Goal: Information Seeking & Learning: Obtain resource

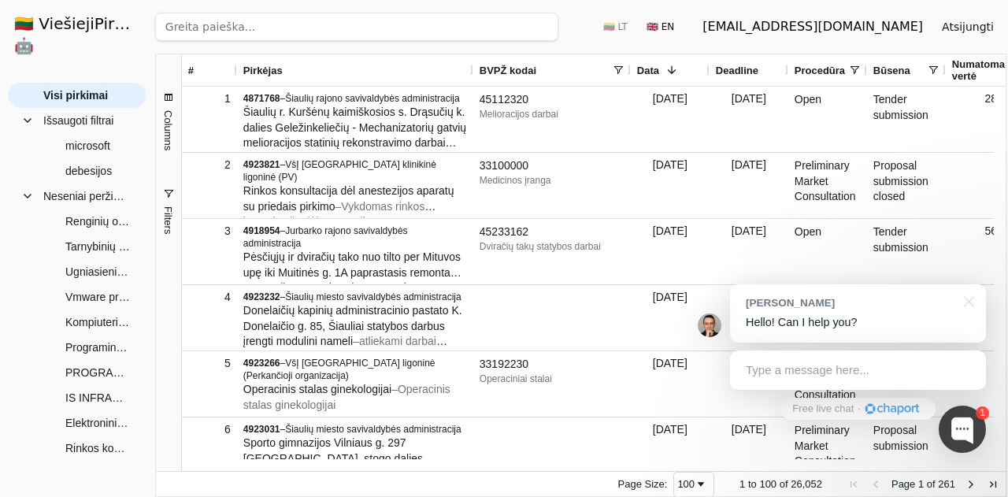
click at [304, 28] on input "search" at bounding box center [356, 27] width 403 height 28
paste input "Programinės įrangos Fortigate palaikymo paslaugos"
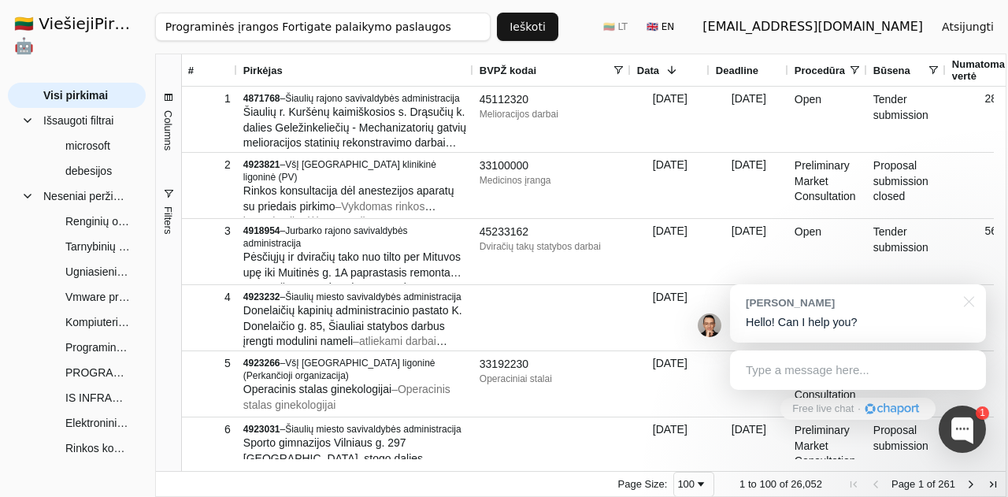
type input "Programinės įrangos Fortigate palaikymo paslaugos"
click button "Ieškoti" at bounding box center [527, 27] width 61 height 28
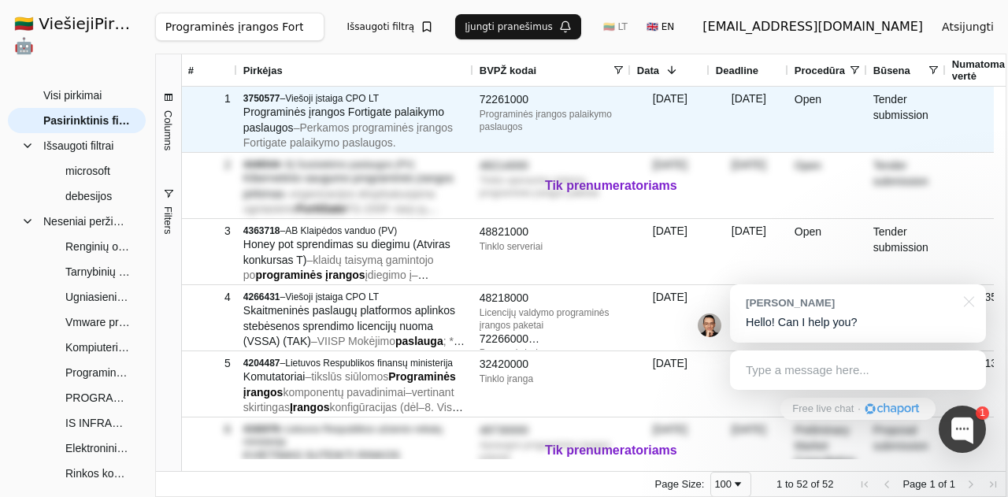
click at [362, 131] on span "– Perkamos programinės įrangos Fortigate palaikymo paslaugos." at bounding box center [347, 135] width 209 height 28
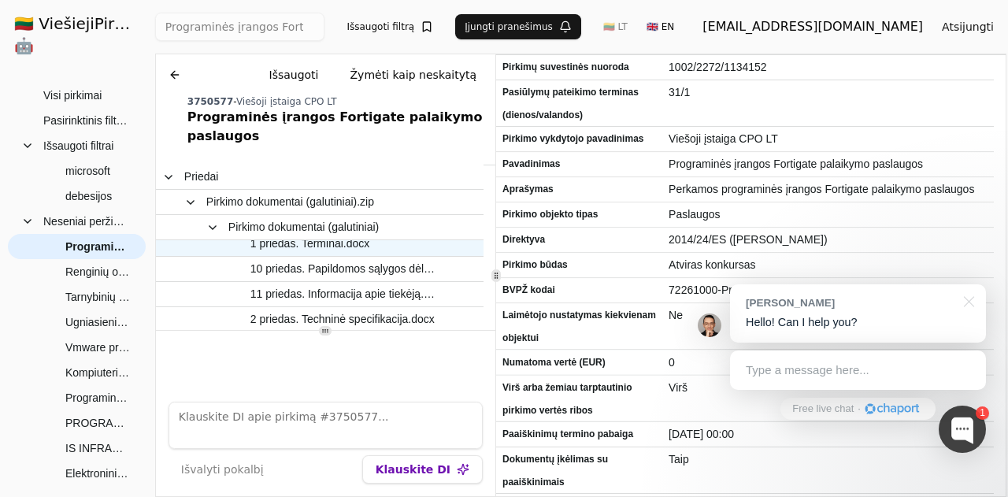
scroll to position [79, 0]
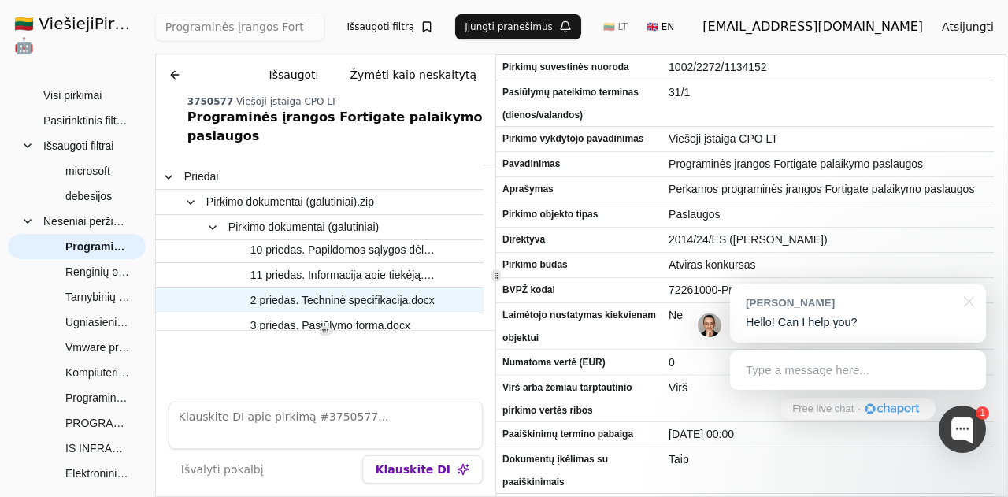
click at [356, 289] on span "2 priedas. Techninė specifikacija.docx" at bounding box center [342, 300] width 184 height 23
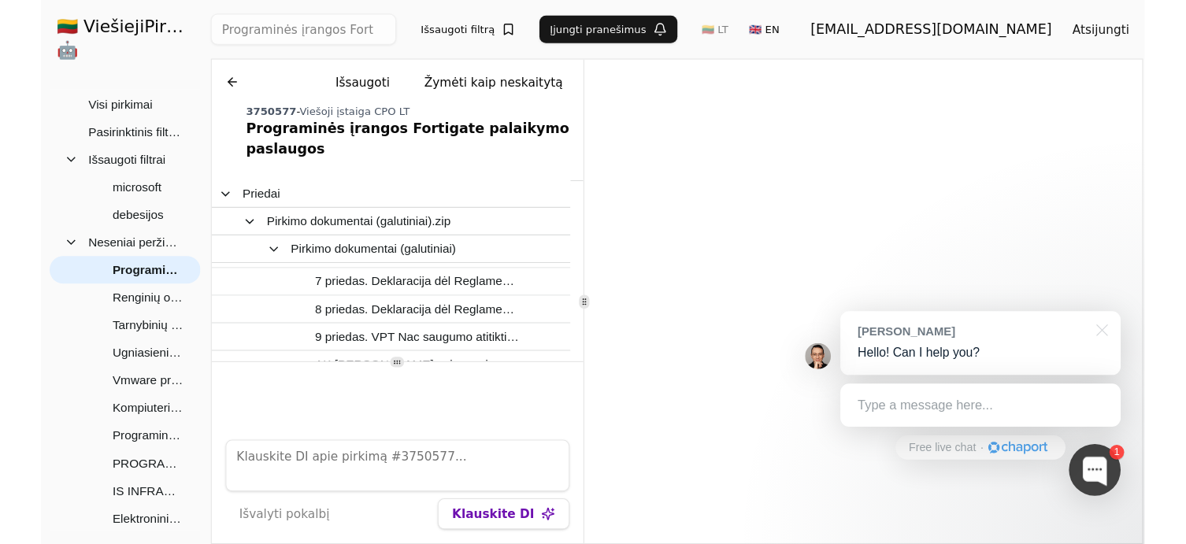
scroll to position [472, 0]
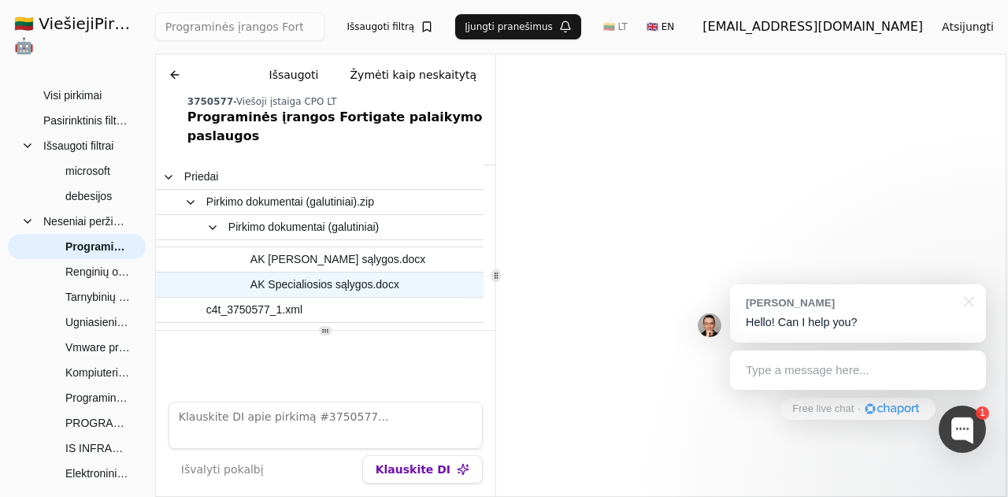
click at [345, 273] on span "AK Specialiosios sąlygos.docx" at bounding box center [324, 284] width 149 height 23
click at [972, 305] on div at bounding box center [965, 300] width 39 height 32
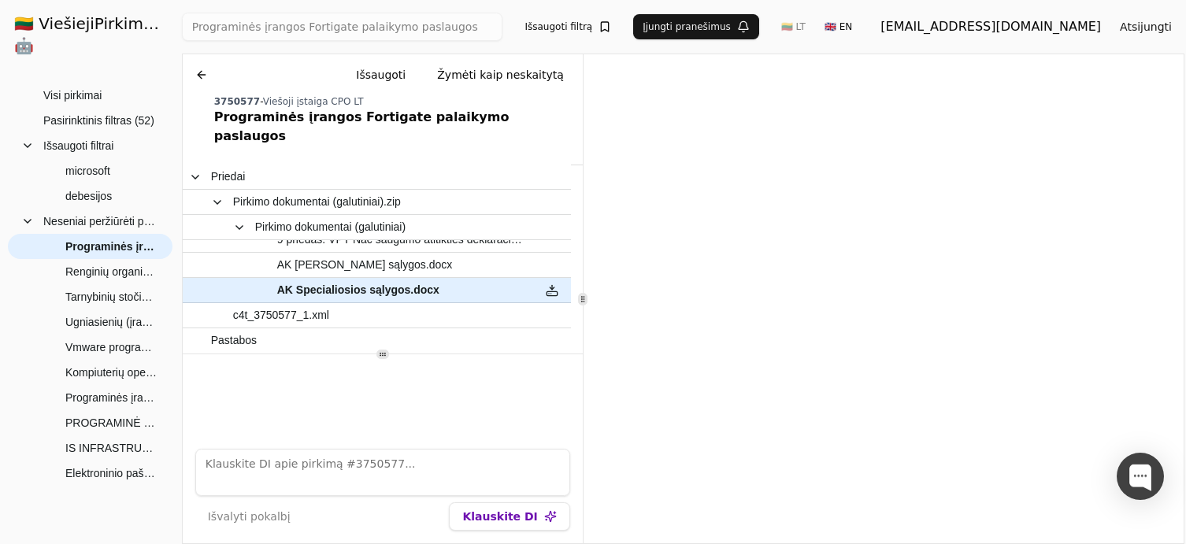
scroll to position [457, 0]
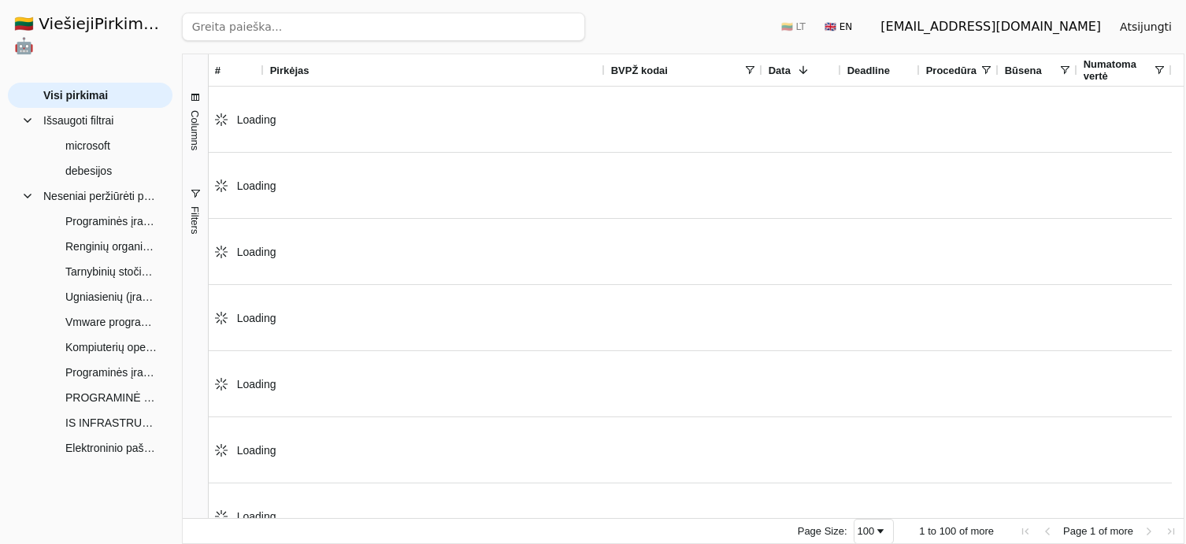
click at [298, 31] on input "search" at bounding box center [383, 27] width 403 height 28
paste input "Programinės įrangos palaikymo paslaugos. (ESIS) (RŠL)"
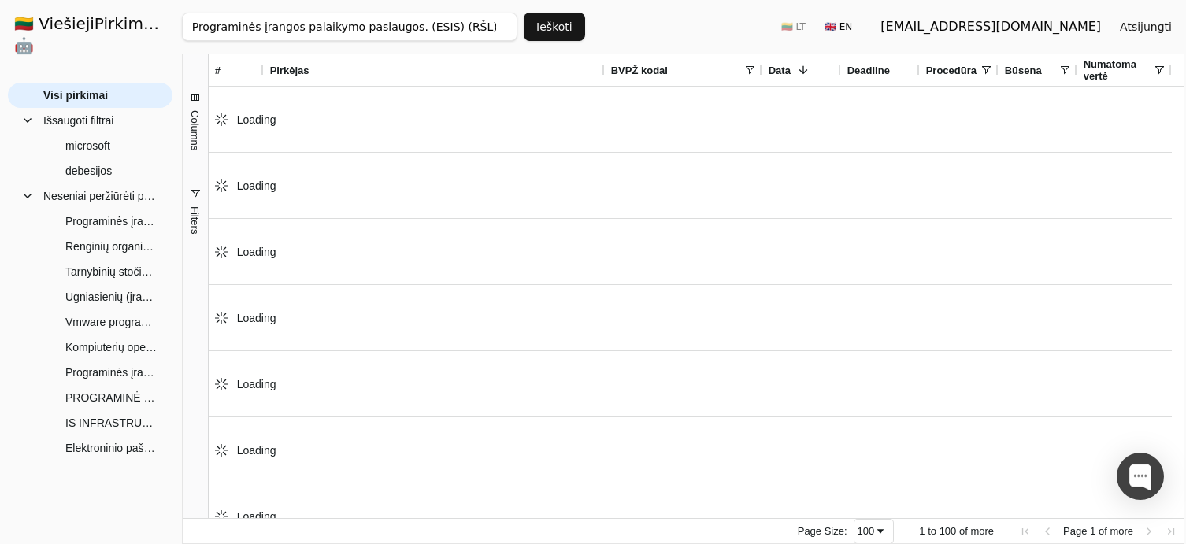
type input "Programinės įrangos palaikymo paslaugos. (ESIS) (RŠL)"
click button "Ieškoti" at bounding box center [554, 27] width 61 height 28
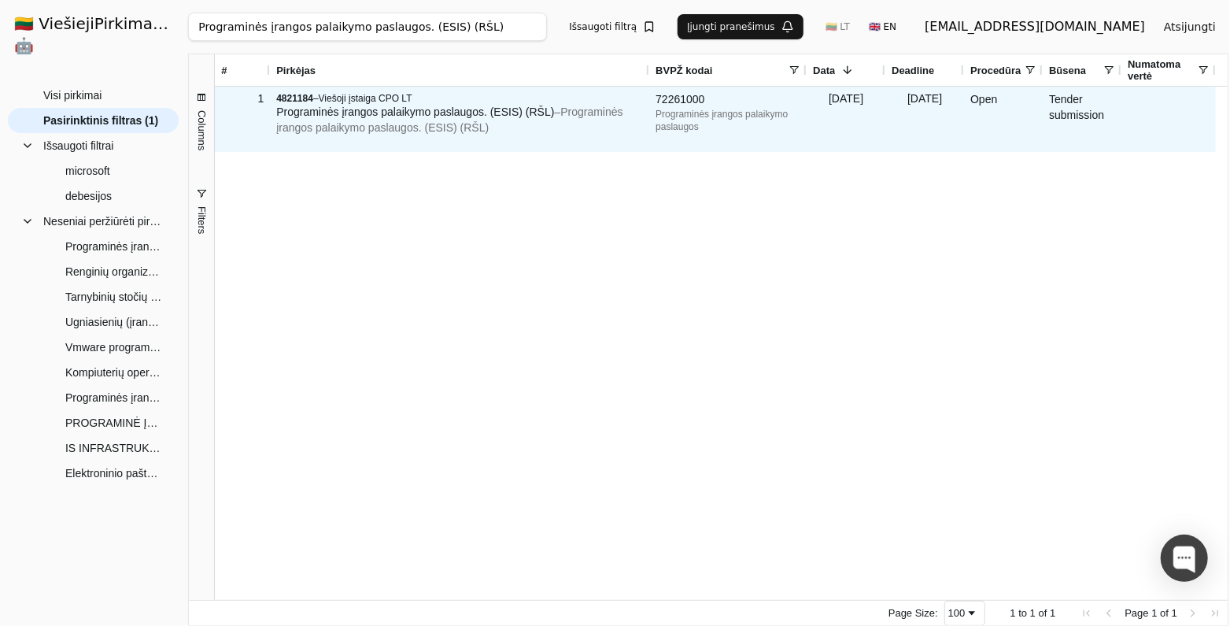
click at [512, 117] on span "Programinės įrangos palaikymo paslaugos. (ESIS) (RŠL)" at bounding box center [415, 111] width 278 height 13
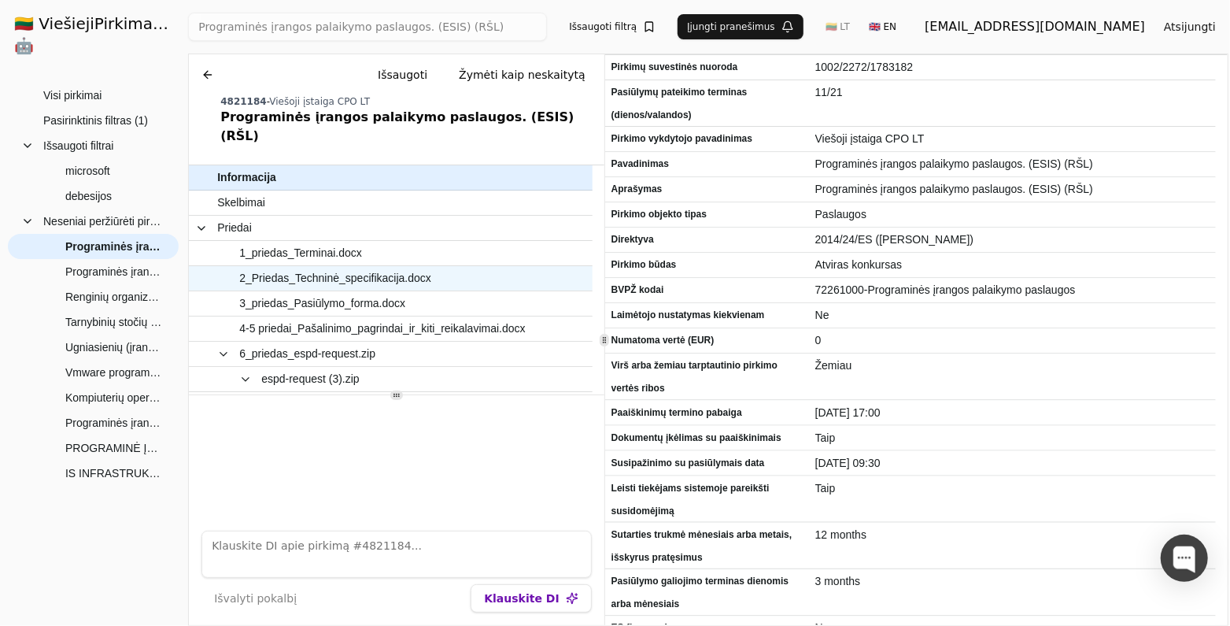
click at [356, 271] on div "2_Priedas_Techninė_specifikacija.docx" at bounding box center [372, 278] width 366 height 24
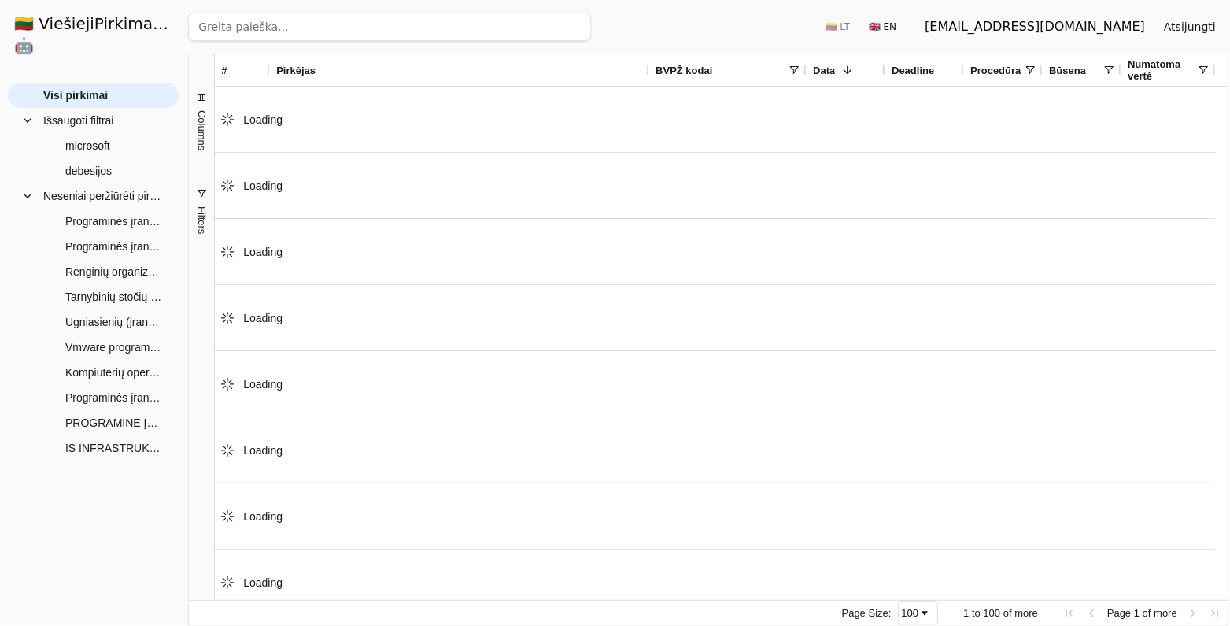
click at [337, 32] on input "search" at bounding box center [389, 27] width 403 height 28
paste input "Kompiuterių tinklo įrangos licencijų atnaujinimas (Atviras tarptautinis pirkima…"
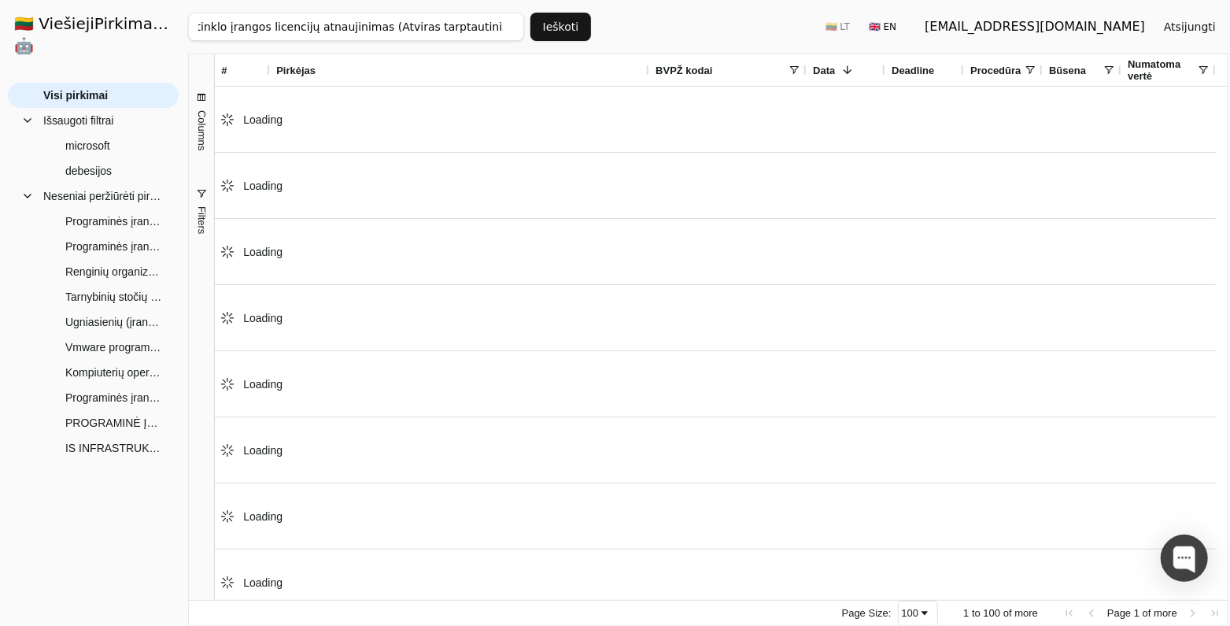
click button "Ieškoti" at bounding box center [561, 27] width 61 height 28
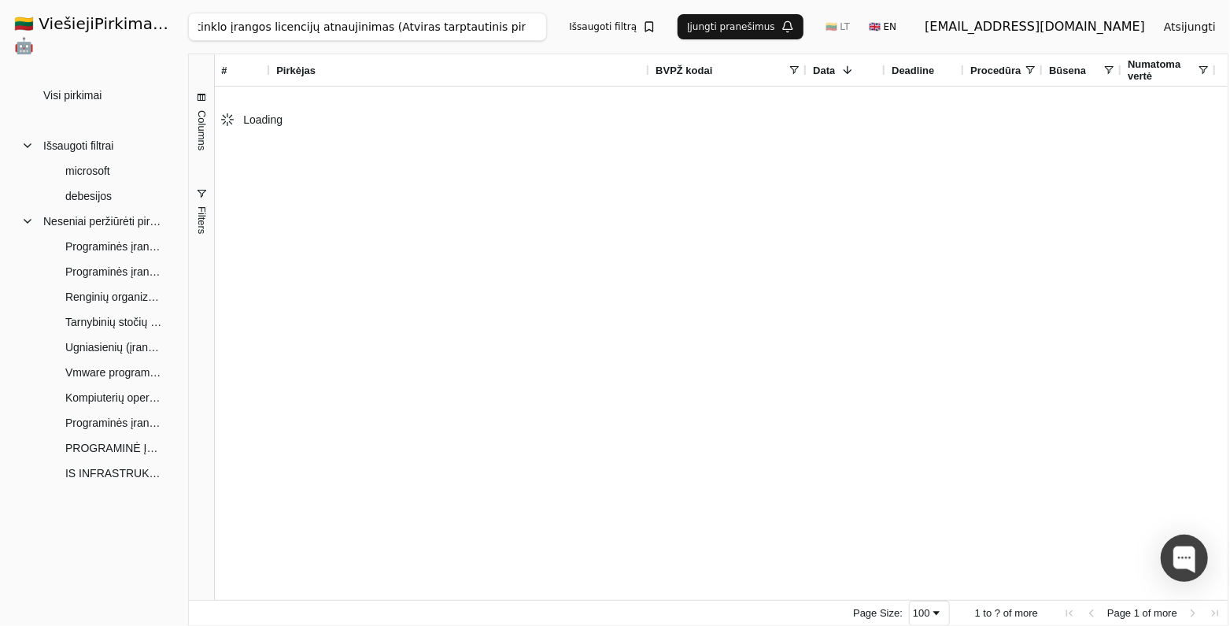
scroll to position [0, 8]
drag, startPoint x: 409, startPoint y: 35, endPoint x: 418, endPoint y: 35, distance: 8.7
click at [410, 35] on input "Kompiuterių tinklo įrangos licencijų atnaujinimas (Atviras tarptautinis pirkima…" at bounding box center [367, 27] width 359 height 28
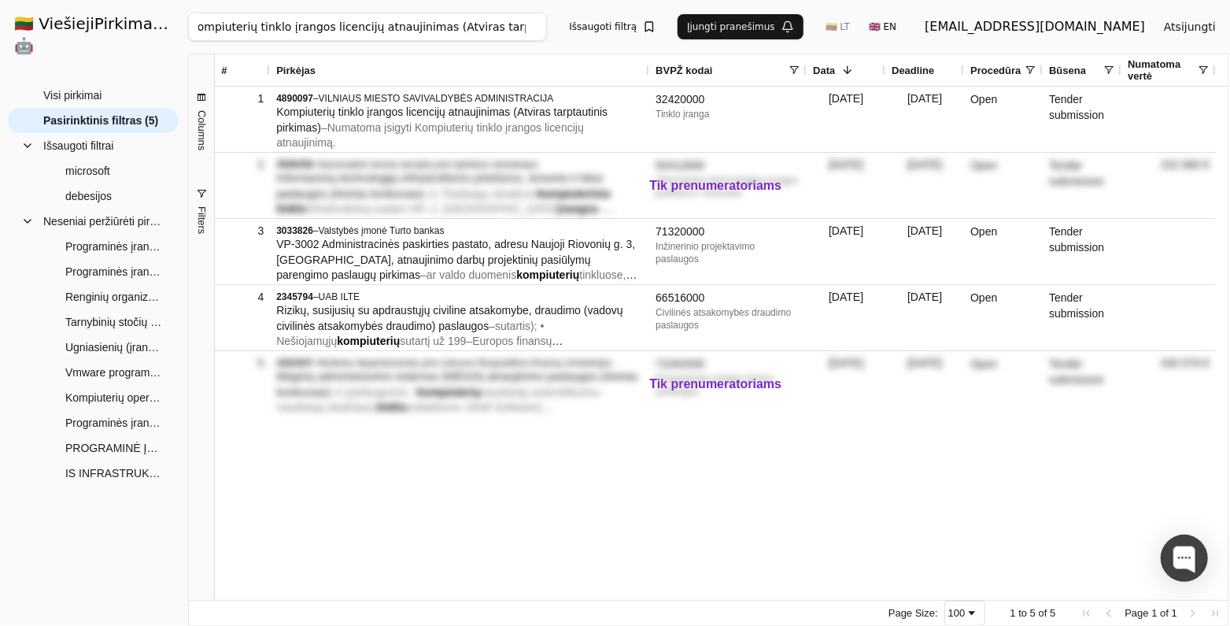
drag, startPoint x: 439, startPoint y: 27, endPoint x: 614, endPoint y: 34, distance: 174.9
click at [614, 34] on div "Kompiuterių tinklo įrangos licencijų atnaujinimas (Atviras tarptautinis pirkima…" at bounding box center [708, 27] width 1041 height 54
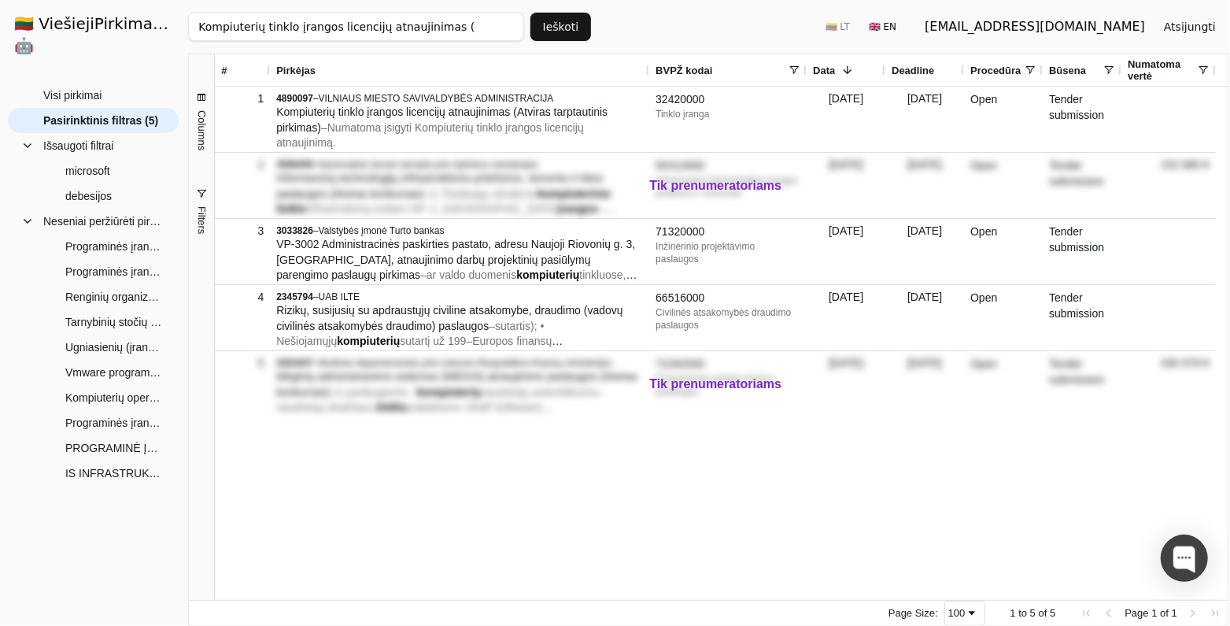
click at [470, 24] on input "Kompiuterių tinklo įrangos licencijų atnaujinimas (" at bounding box center [355, 27] width 335 height 28
type input "Kompiuterių tinklo įrangos licencijų atnaujinimas"
click button "Ieškoti" at bounding box center [561, 27] width 61 height 28
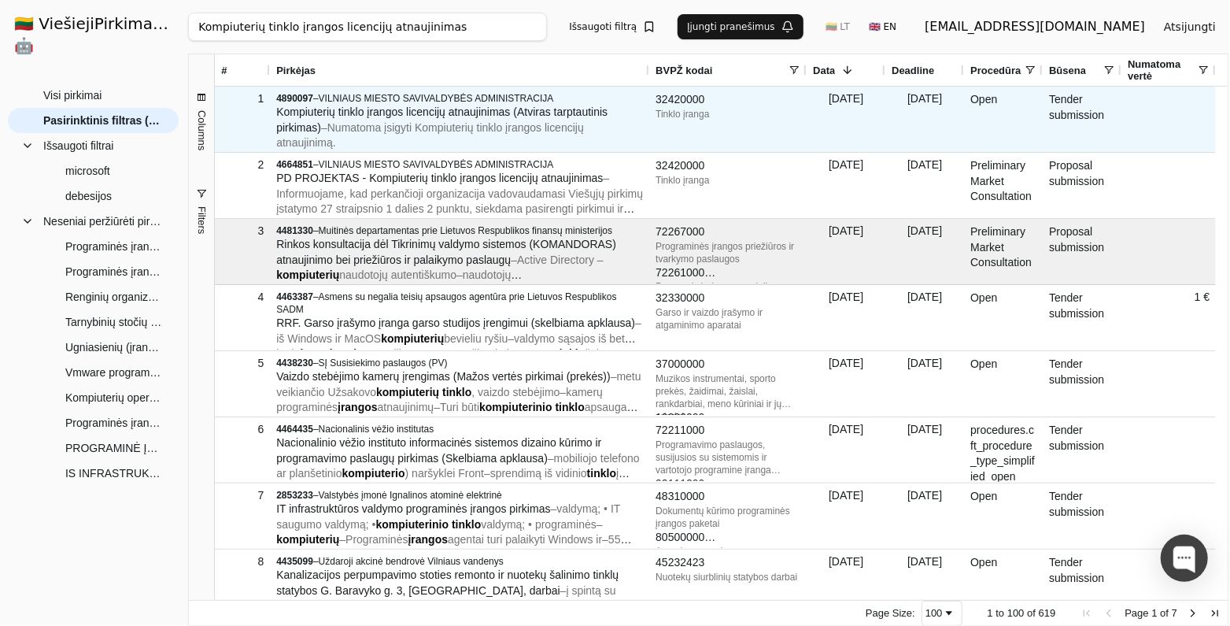
click at [504, 122] on span "– Numatoma įsigyti Kompiuterių tinklo įrangos licencijų atnaujinimą." at bounding box center [430, 135] width 308 height 28
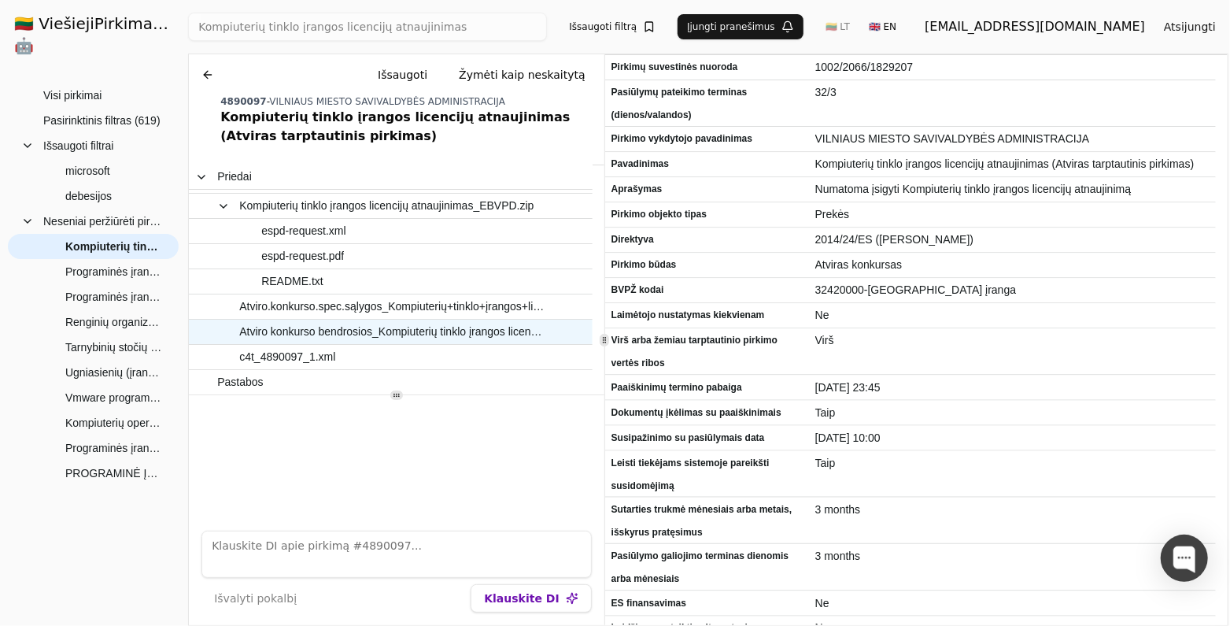
scroll to position [98, 0]
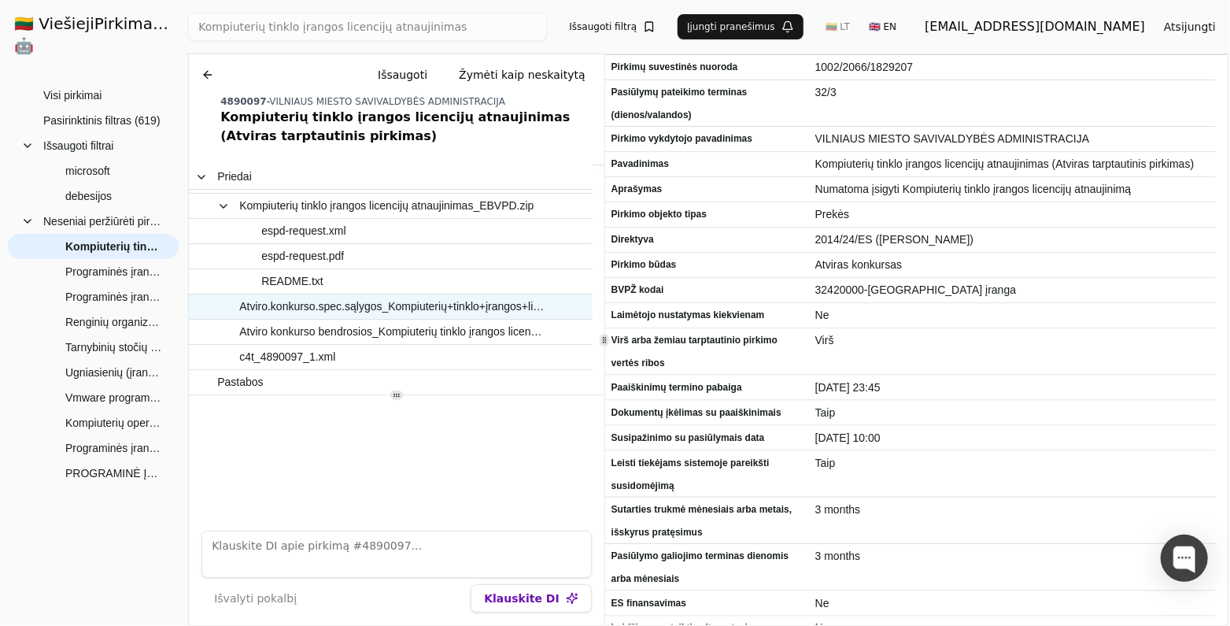
click at [351, 314] on span "Atviro.konkurso.spec.sąlygos_Kompiuterių+tinklo+įrangos+licencijų+atnaujinimas_…" at bounding box center [392, 306] width 307 height 23
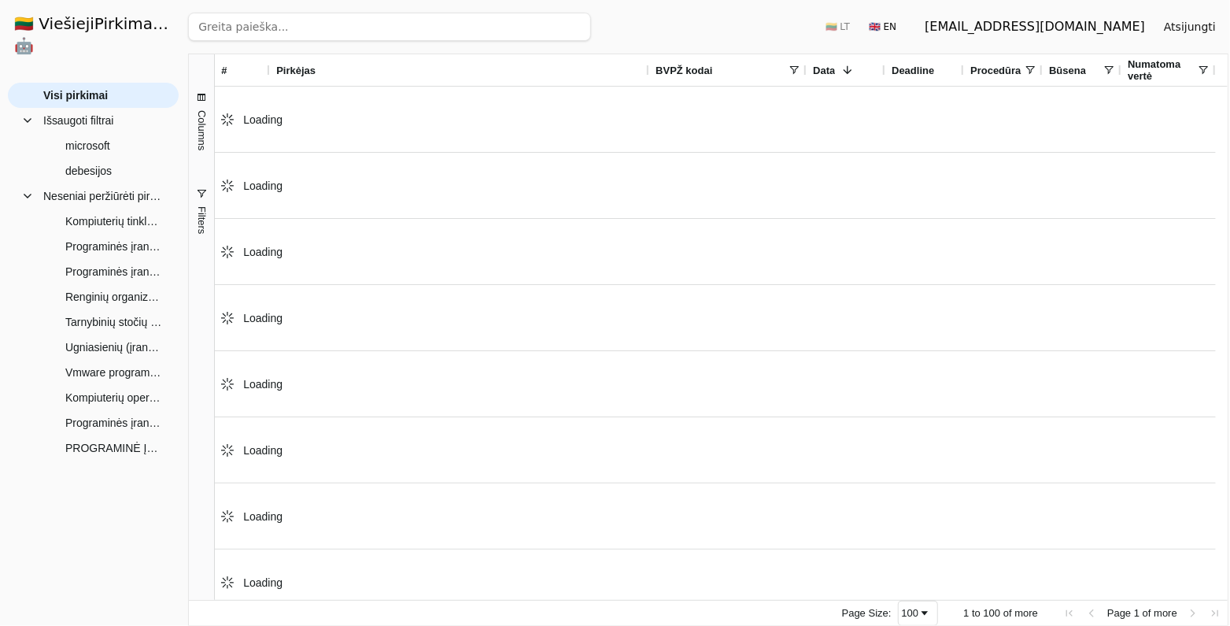
click at [401, 24] on input "search" at bounding box center [389, 27] width 403 height 28
paste input "Tarnybinių stočių apsaugos ugniasienių licencijų ir garantijų atnaujinimas"
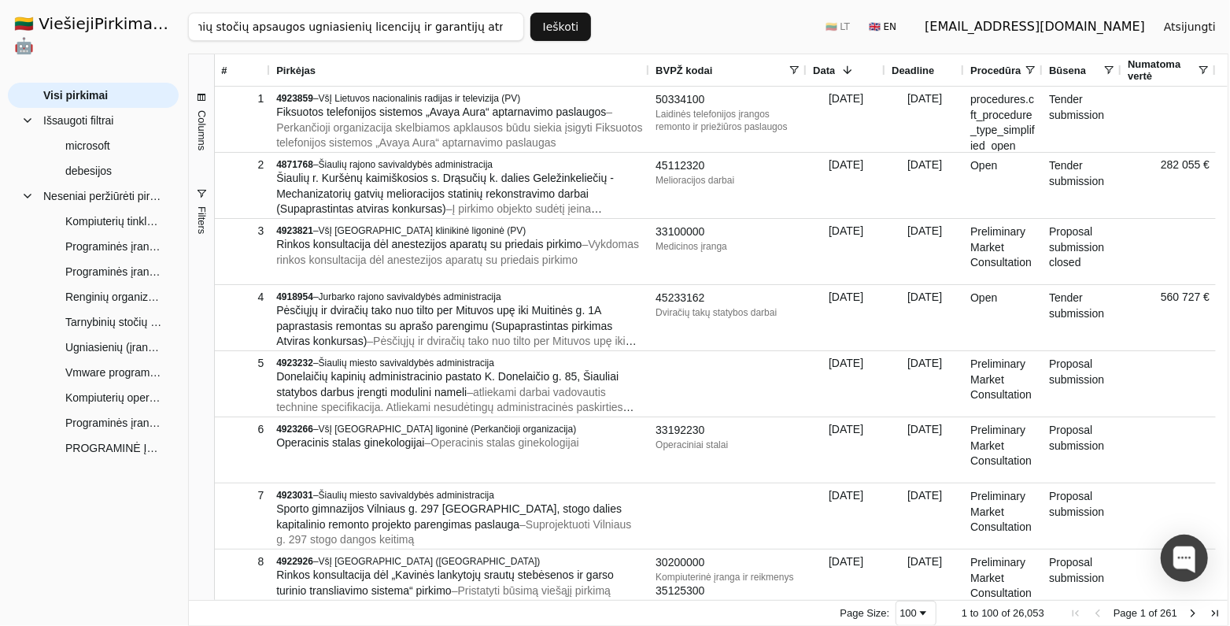
scroll to position [0, 36]
type input "Tarnybinių stočių apsaugos ugniasienių licencijų ir garantijų atnaujinim"
click button "Ieškoti" at bounding box center [561, 27] width 61 height 28
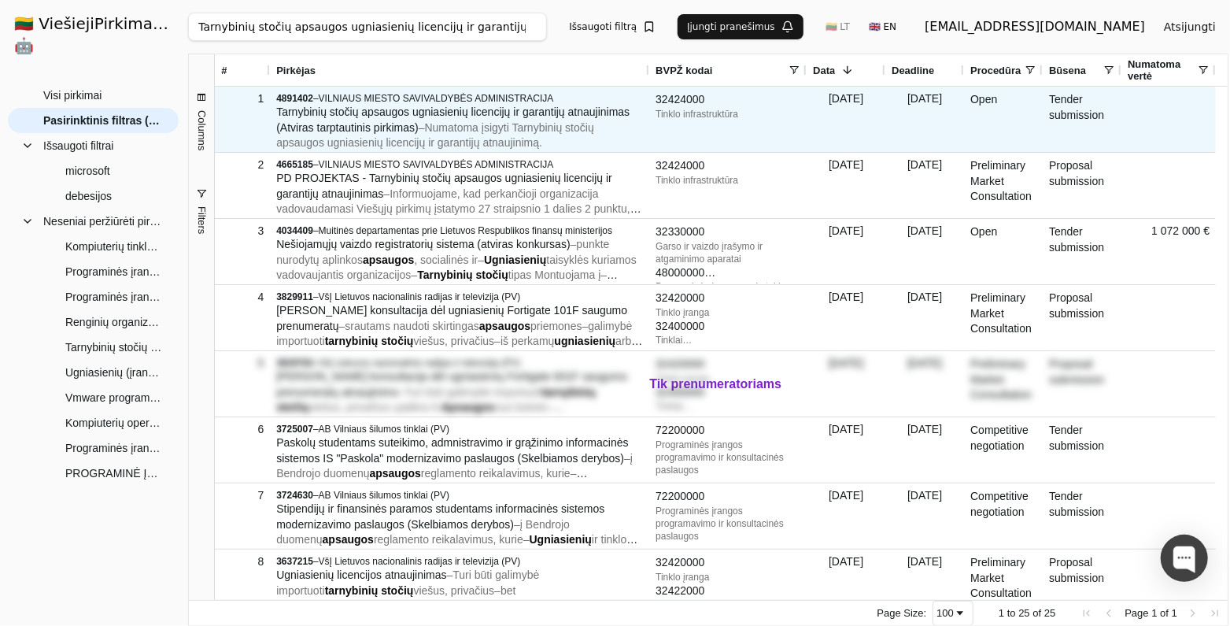
click at [444, 131] on span "– Numatoma įsigyti Tarnybinių stočių apsaugos ugniasienių licencijų ir garantij…" at bounding box center [435, 135] width 318 height 28
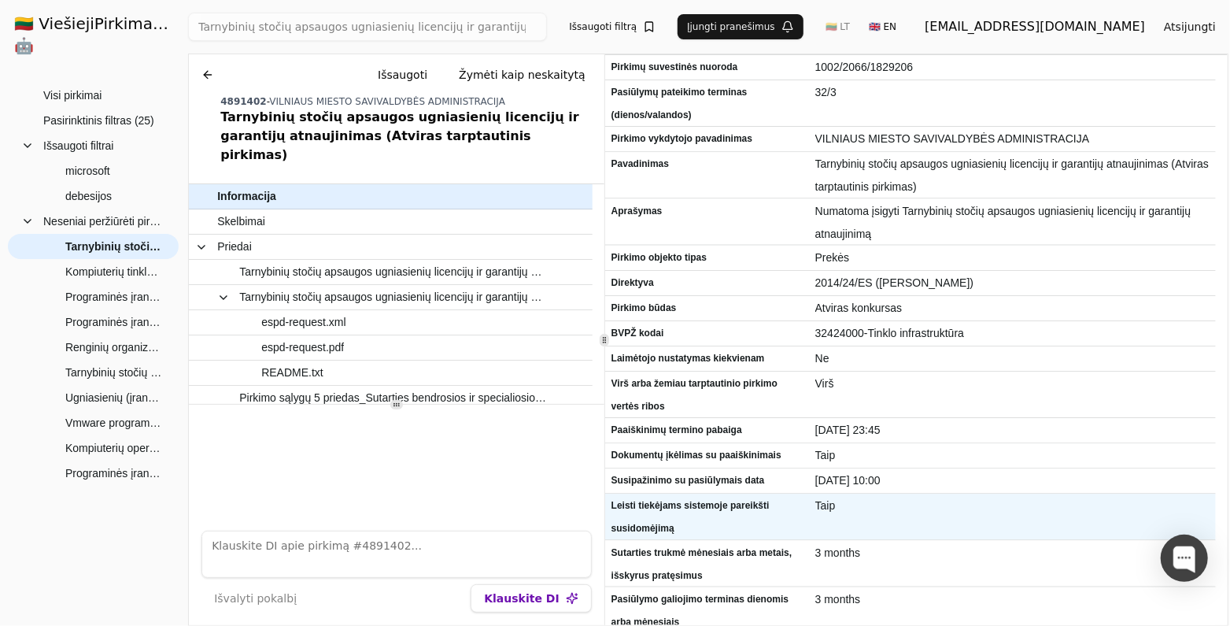
scroll to position [202, 0]
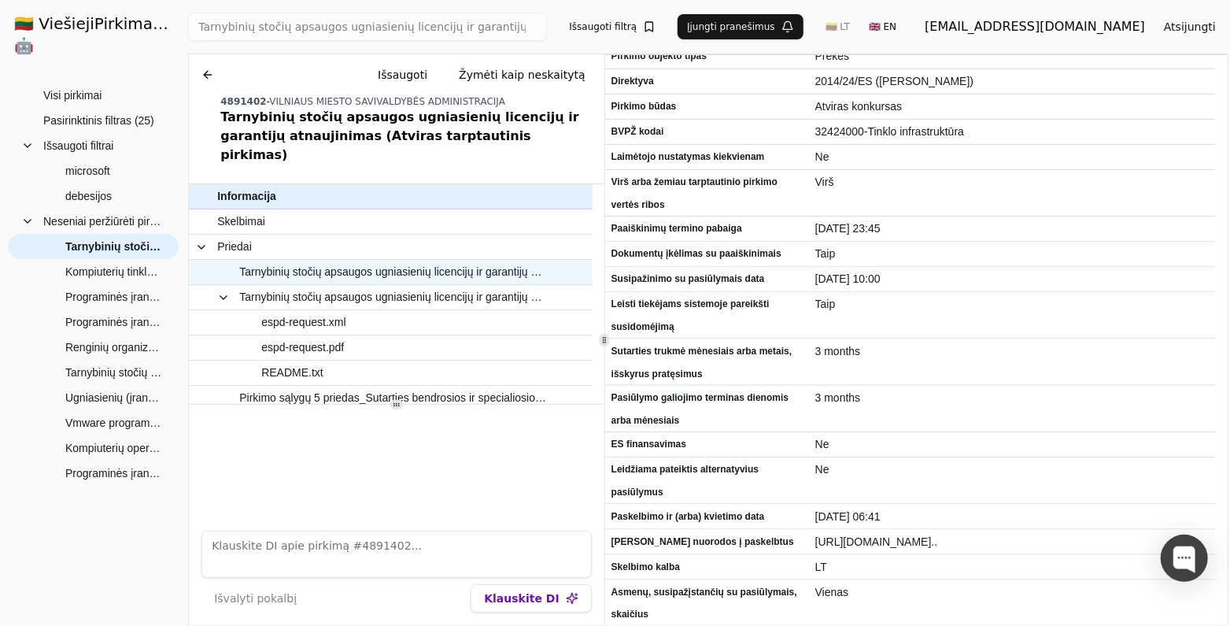
click at [438, 261] on span "Tarnybinių stočių apsaugos ugniasienių licencijų ir garantijų atnaujinimas_Spec…" at bounding box center [392, 272] width 307 height 23
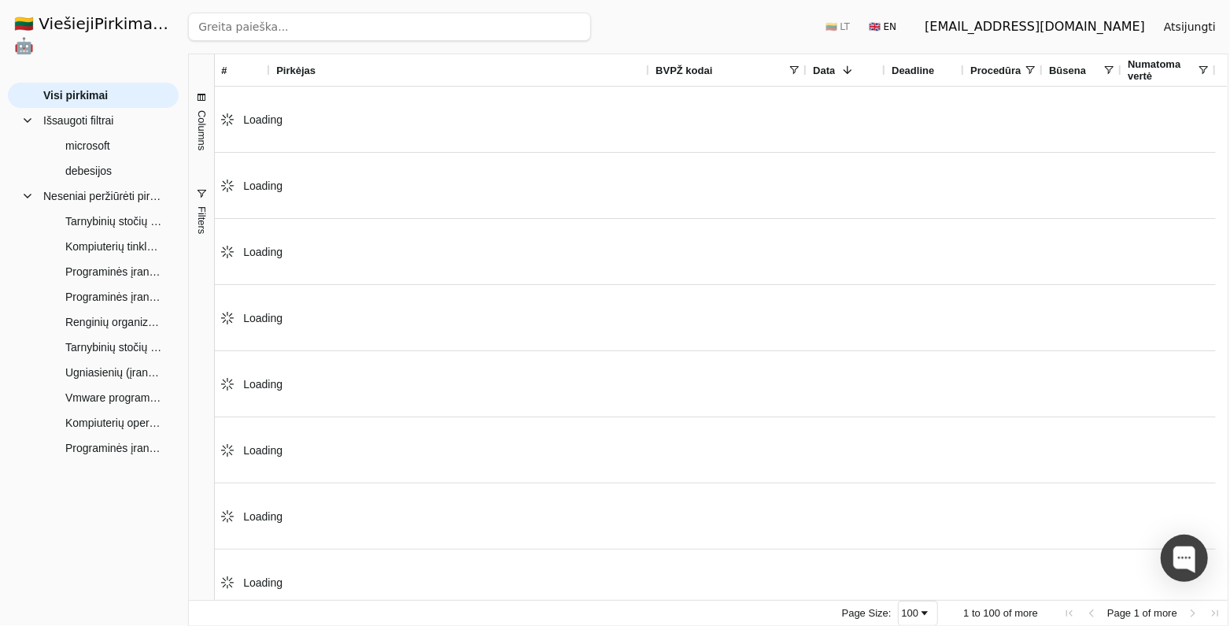
click at [299, 31] on input "search" at bounding box center [389, 27] width 403 height 28
paste input "Licencijos (skelbiama apklausa)"
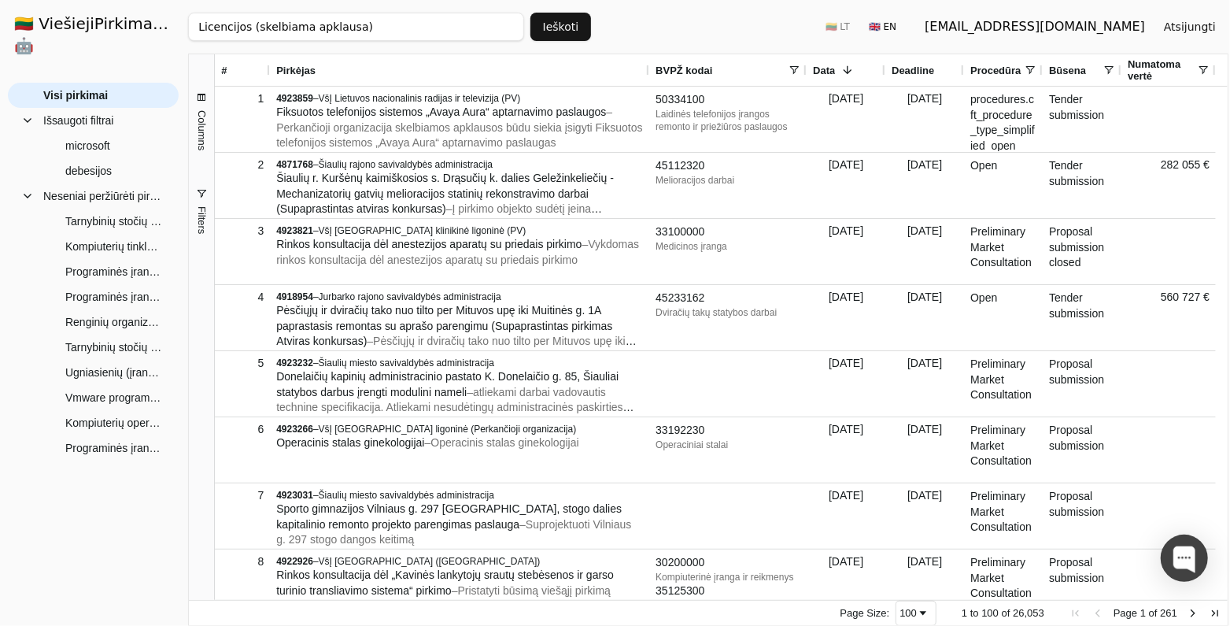
type input "Licencijos (skelbiama apklausa)"
click button "Ieškoti" at bounding box center [561, 27] width 61 height 28
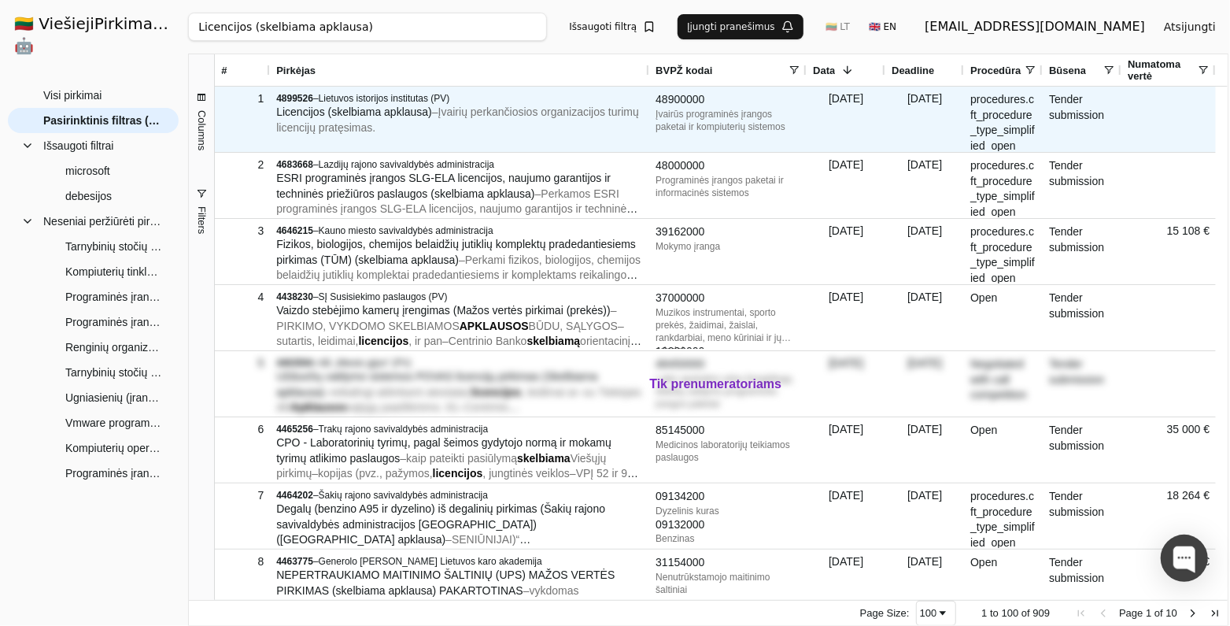
click at [422, 111] on span "Licencijos (skelbiama apklausa)" at bounding box center [354, 111] width 156 height 13
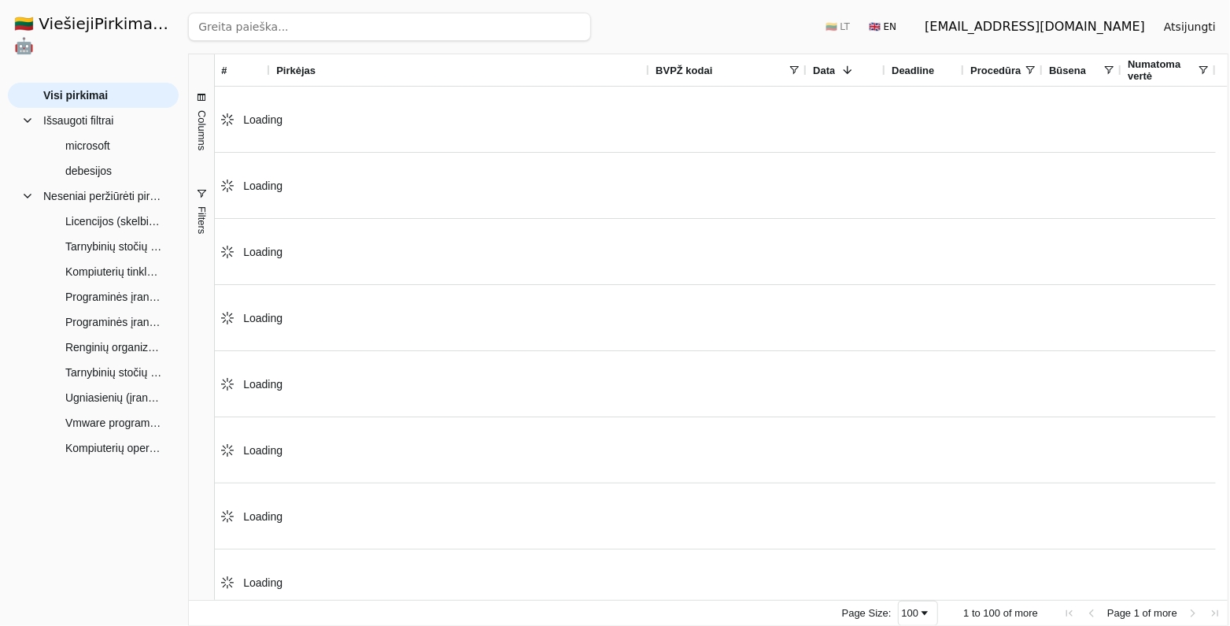
click at [285, 23] on input "search" at bounding box center [389, 27] width 403 height 28
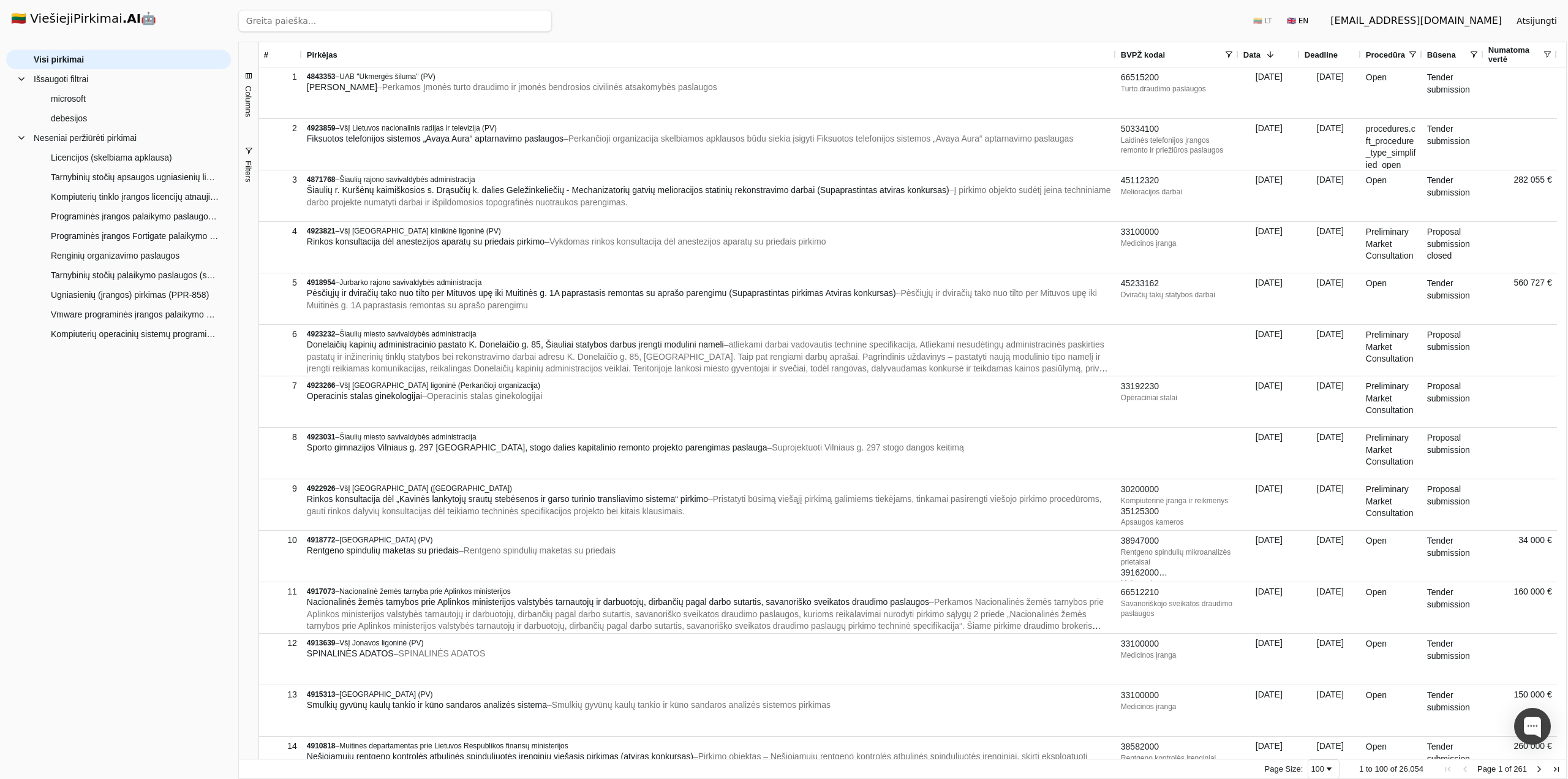
click at [272, 16] on input "search" at bounding box center [395, 21] width 314 height 22
paste input "Tinklo ir programinė įranga"
type input "Tinklo ir programinė įranga"
click button "Ieškoti" at bounding box center [528, 21] width 47 height 22
